Goal: Information Seeking & Learning: Learn about a topic

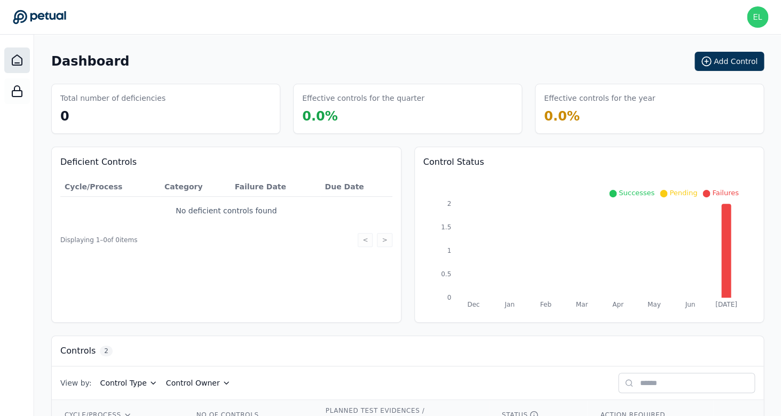
scroll to position [93, 0]
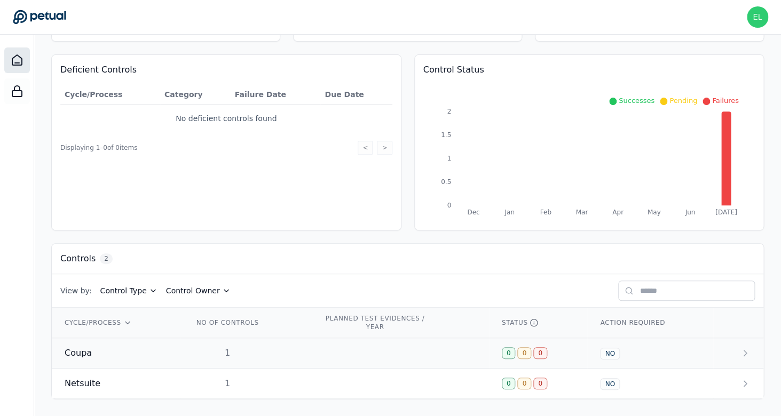
click at [105, 357] on div "Coupa" at bounding box center [116, 353] width 103 height 13
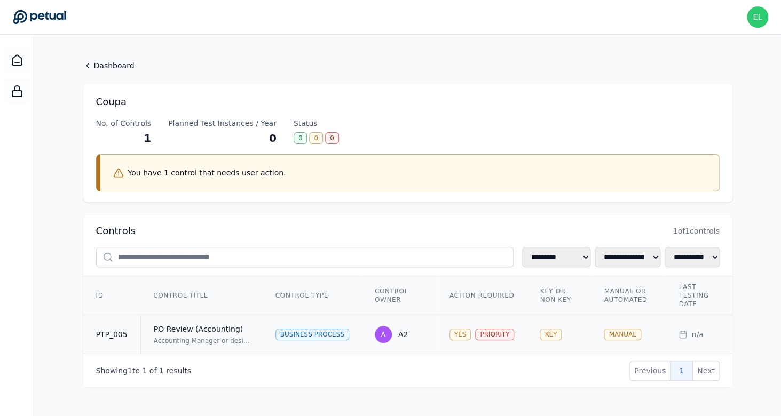
click at [155, 340] on div "Accounting Manager or designee reviews Chart of Accounts, Subsidiary, GL Accoun…" at bounding box center [202, 341] width 96 height 9
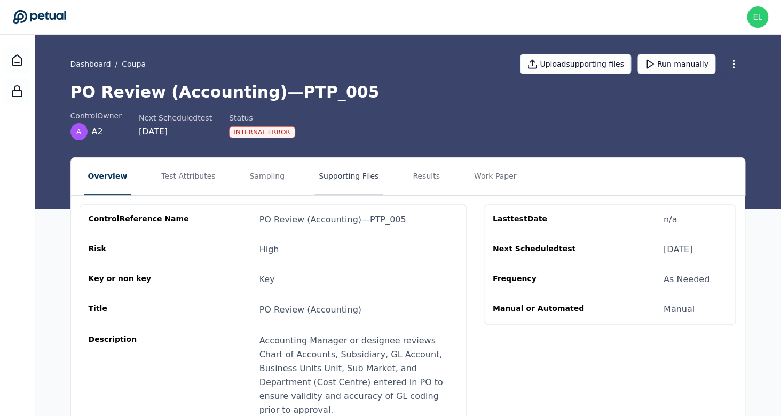
click at [321, 178] on button "Supporting Files" at bounding box center [348, 176] width 68 height 37
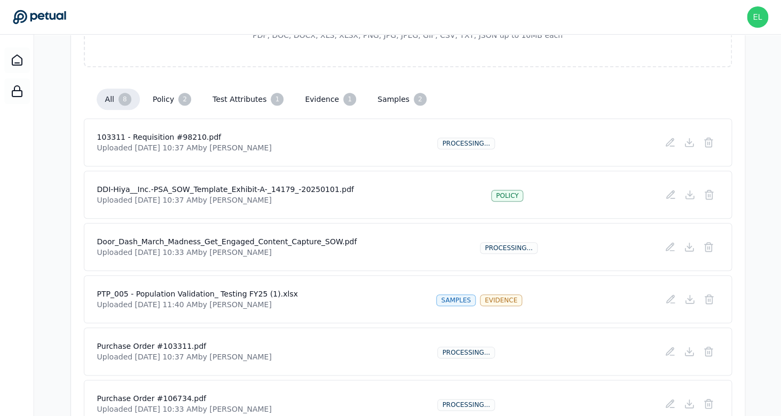
scroll to position [224, 0]
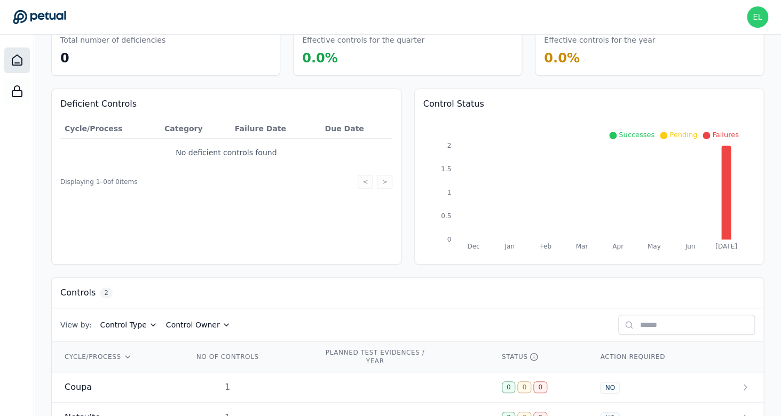
scroll to position [75, 0]
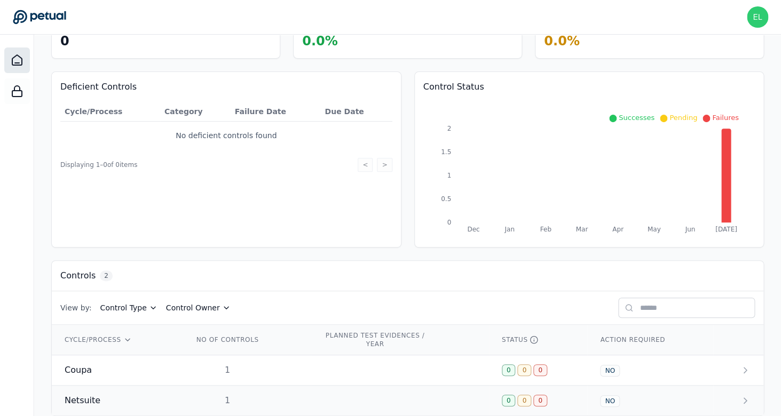
click at [122, 402] on div "Netsuite" at bounding box center [116, 400] width 103 height 13
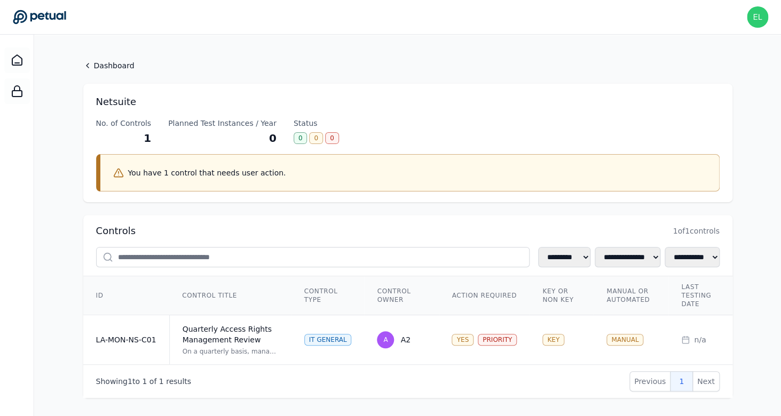
scroll to position [7, 0]
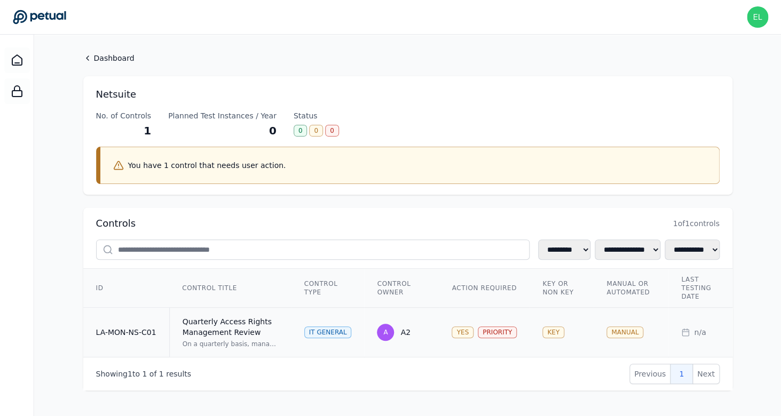
click at [204, 344] on div "On a quarterly basis, management reviews application access rights in Netsuite,…" at bounding box center [230, 344] width 96 height 9
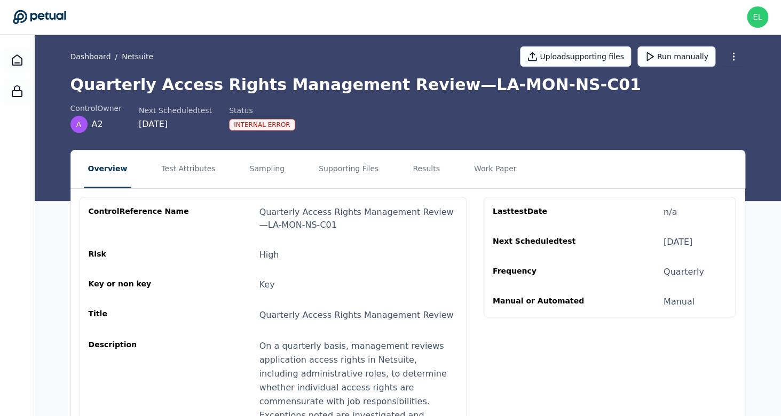
scroll to position [33, 0]
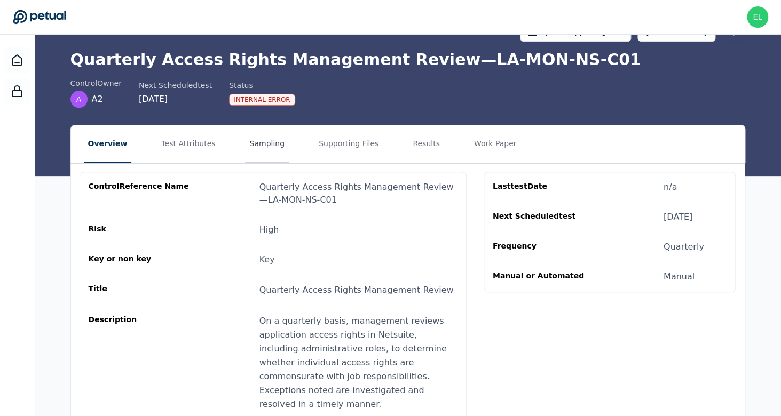
click at [245, 148] on button "Sampling" at bounding box center [267, 143] width 44 height 37
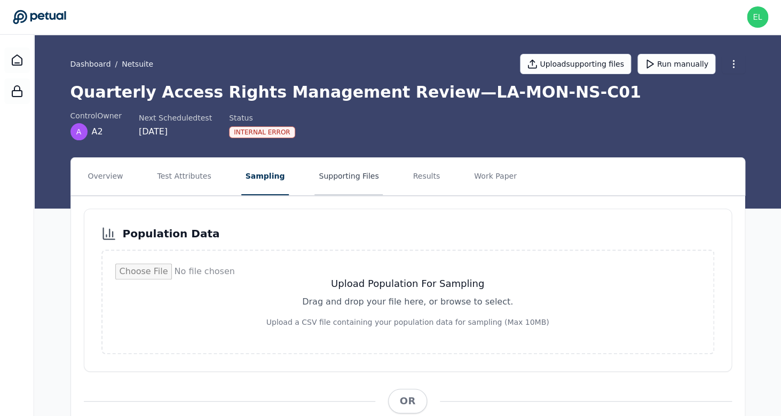
click at [344, 175] on button "Supporting Files" at bounding box center [348, 176] width 68 height 37
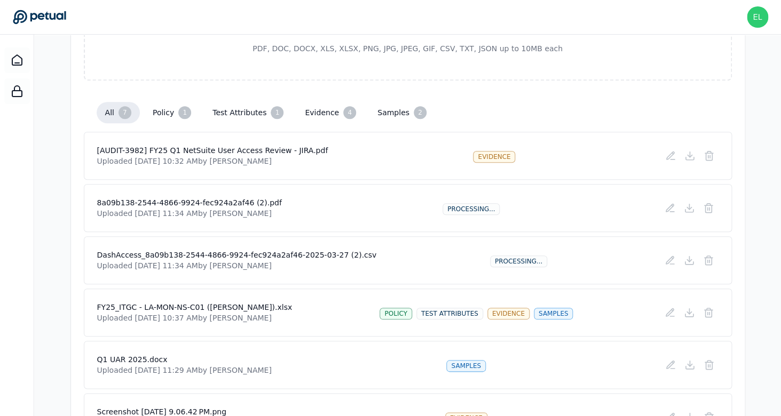
scroll to position [229, 0]
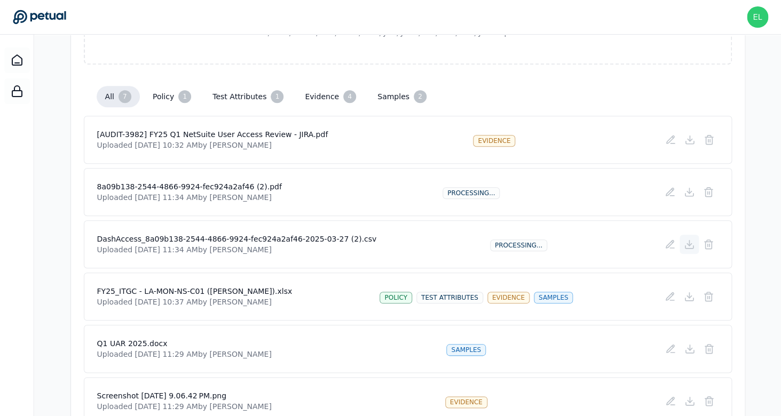
click at [689, 247] on icon at bounding box center [689, 244] width 11 height 11
click at [712, 243] on icon at bounding box center [708, 245] width 6 height 7
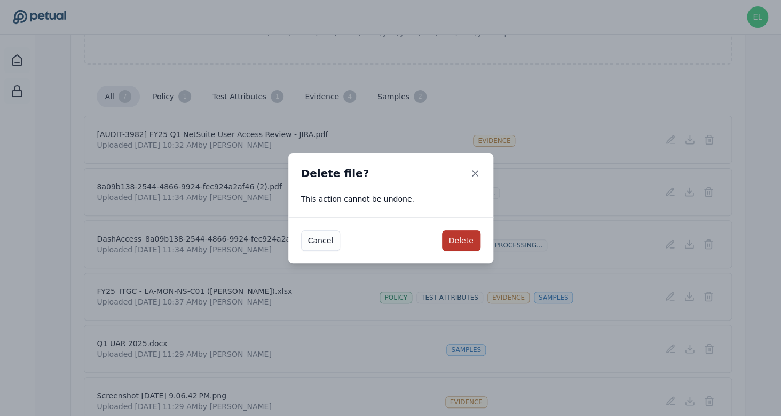
click at [468, 245] on button "Delete" at bounding box center [461, 241] width 38 height 20
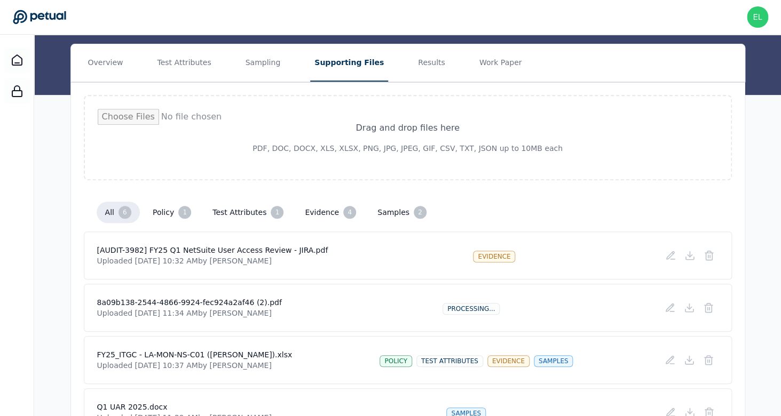
scroll to position [97, 0]
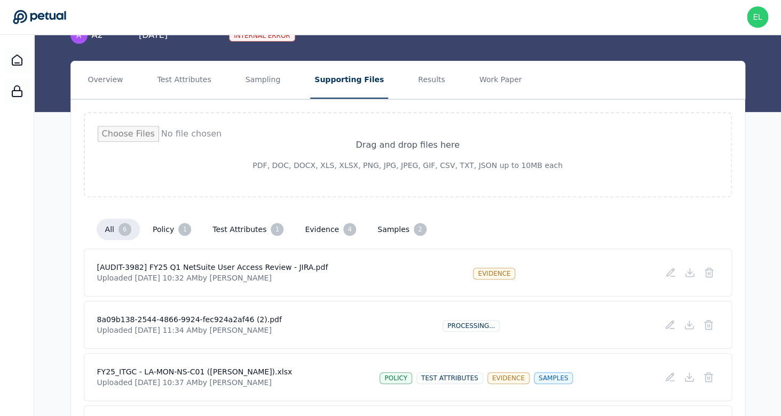
click at [430, 113] on div "Drag and drop files here PDF, DOC, DOCX, XLS, XLSX, PNG, JPG, JPEG, GIF, CSV, T…" at bounding box center [408, 154] width 648 height 85
click at [428, 125] on div "Drag and drop files here PDF, DOC, DOCX, XLS, XLSX, PNG, JPG, JPEG, GIF, CSV, T…" at bounding box center [408, 154] width 648 height 85
click at [417, 150] on input "file" at bounding box center [408, 155] width 620 height 58
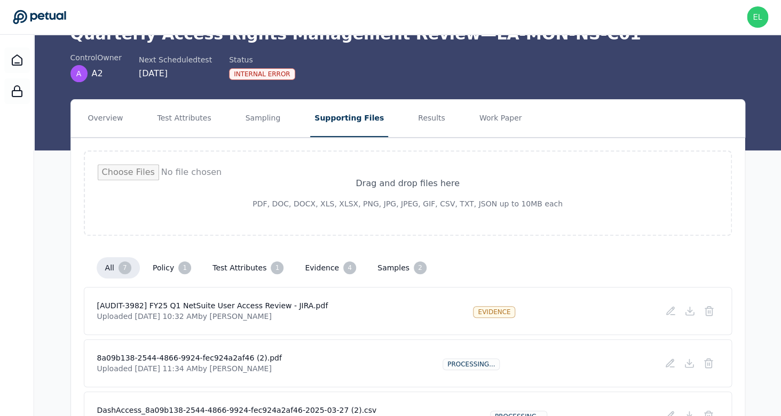
scroll to position [0, 0]
